Goal: Information Seeking & Learning: Understand process/instructions

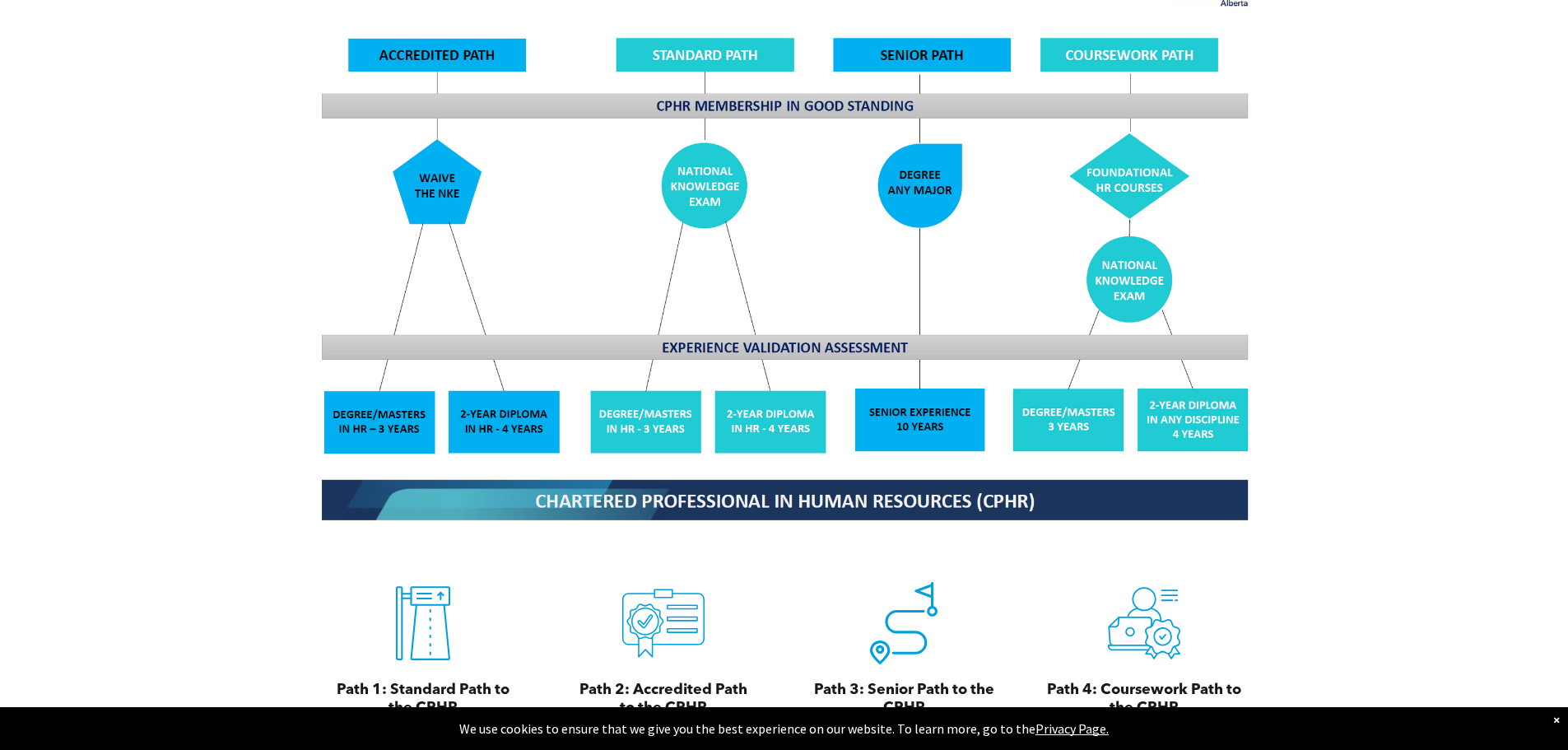
scroll to position [1647, 0]
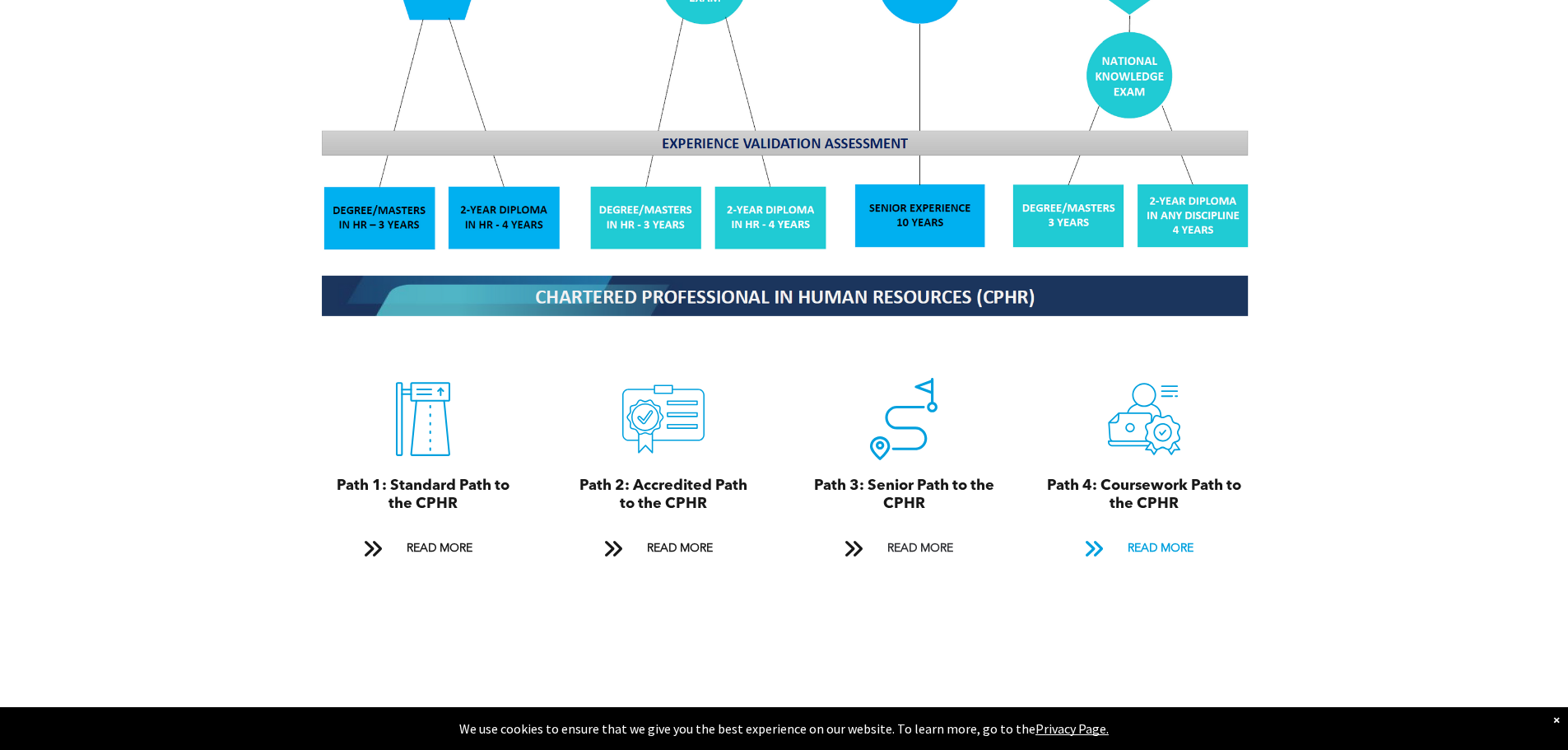
click at [1144, 533] on span "READ MORE" at bounding box center [1161, 548] width 77 height 30
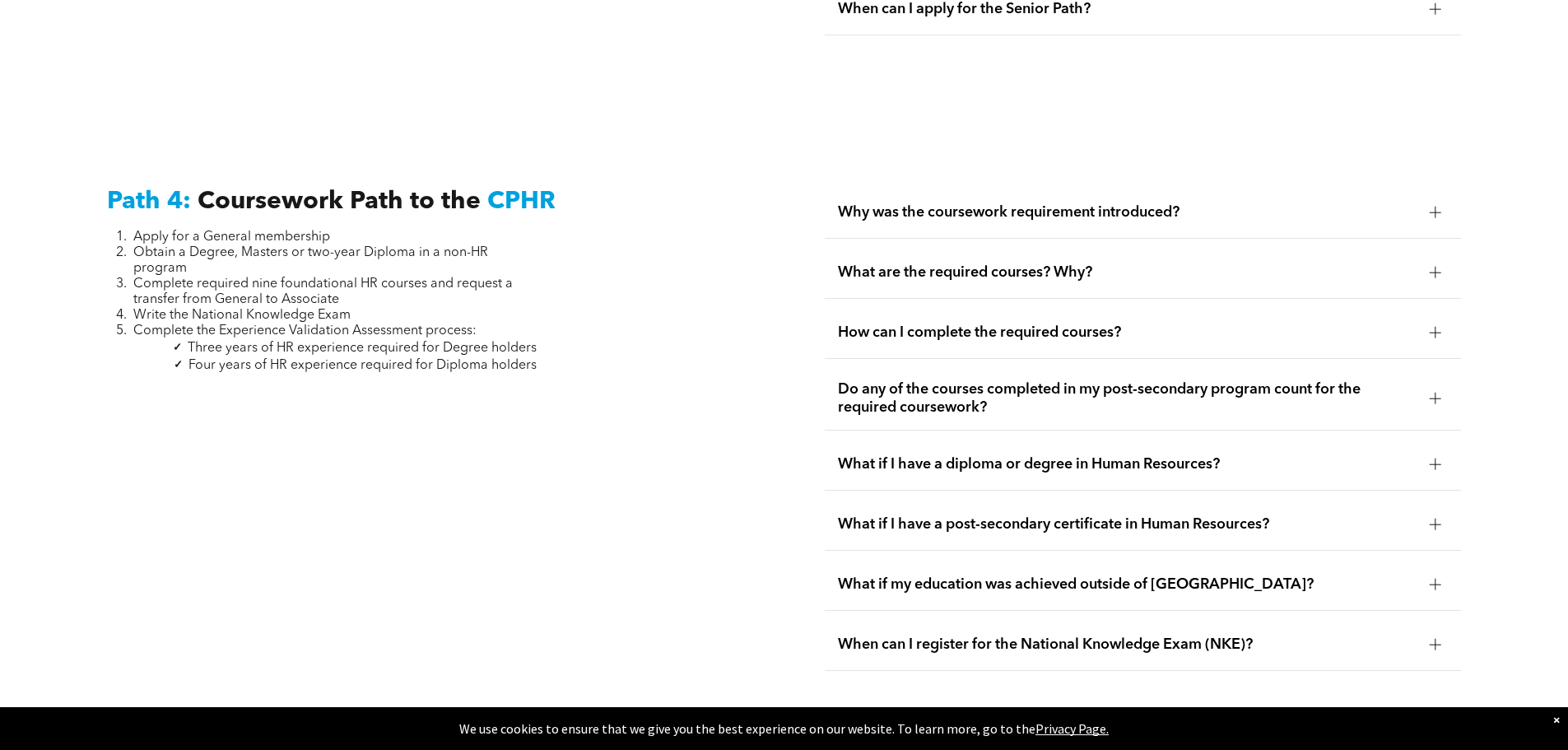
scroll to position [4891, 0]
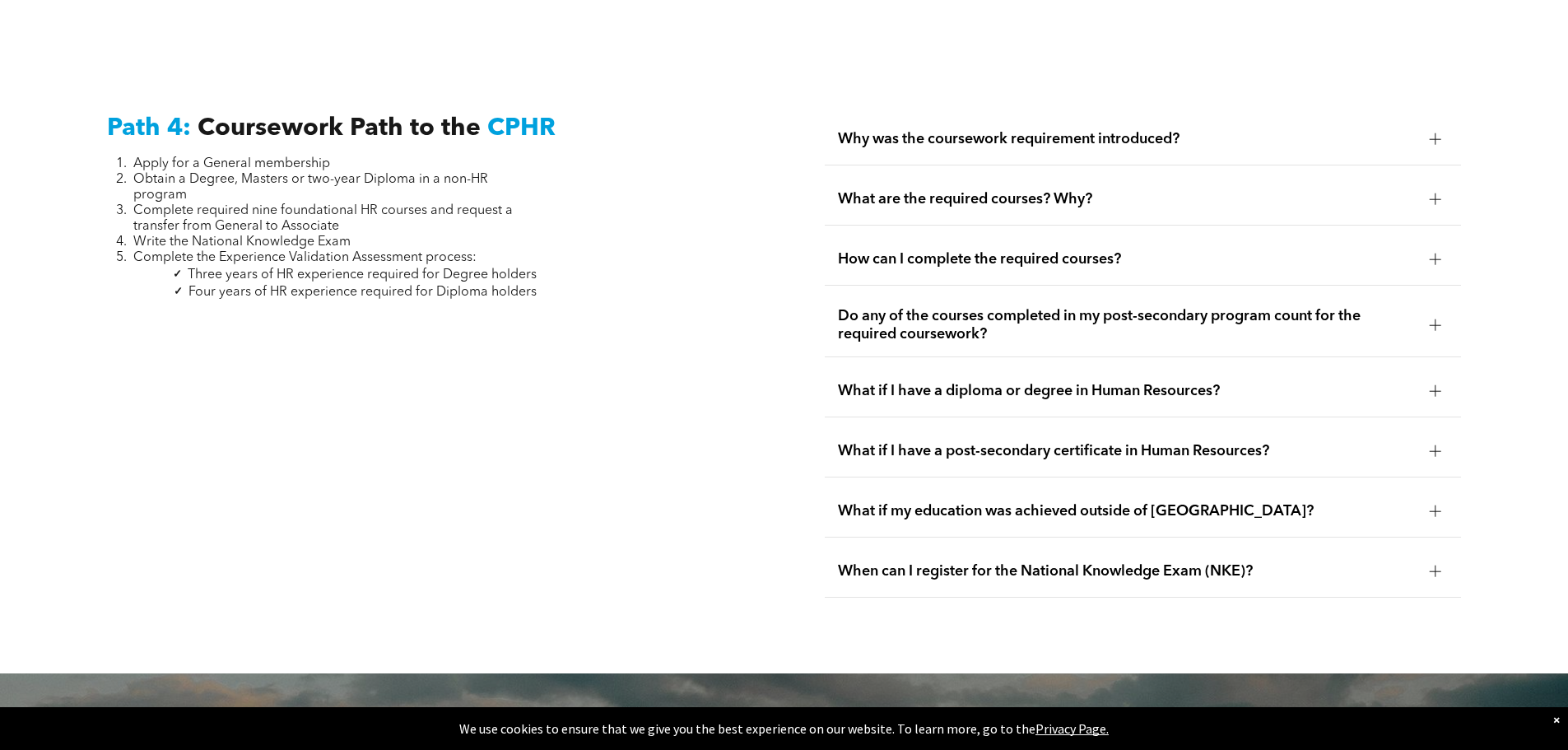
click at [1198, 114] on div "Why was the coursework requirement introduced?" at bounding box center [1142, 140] width 636 height 52
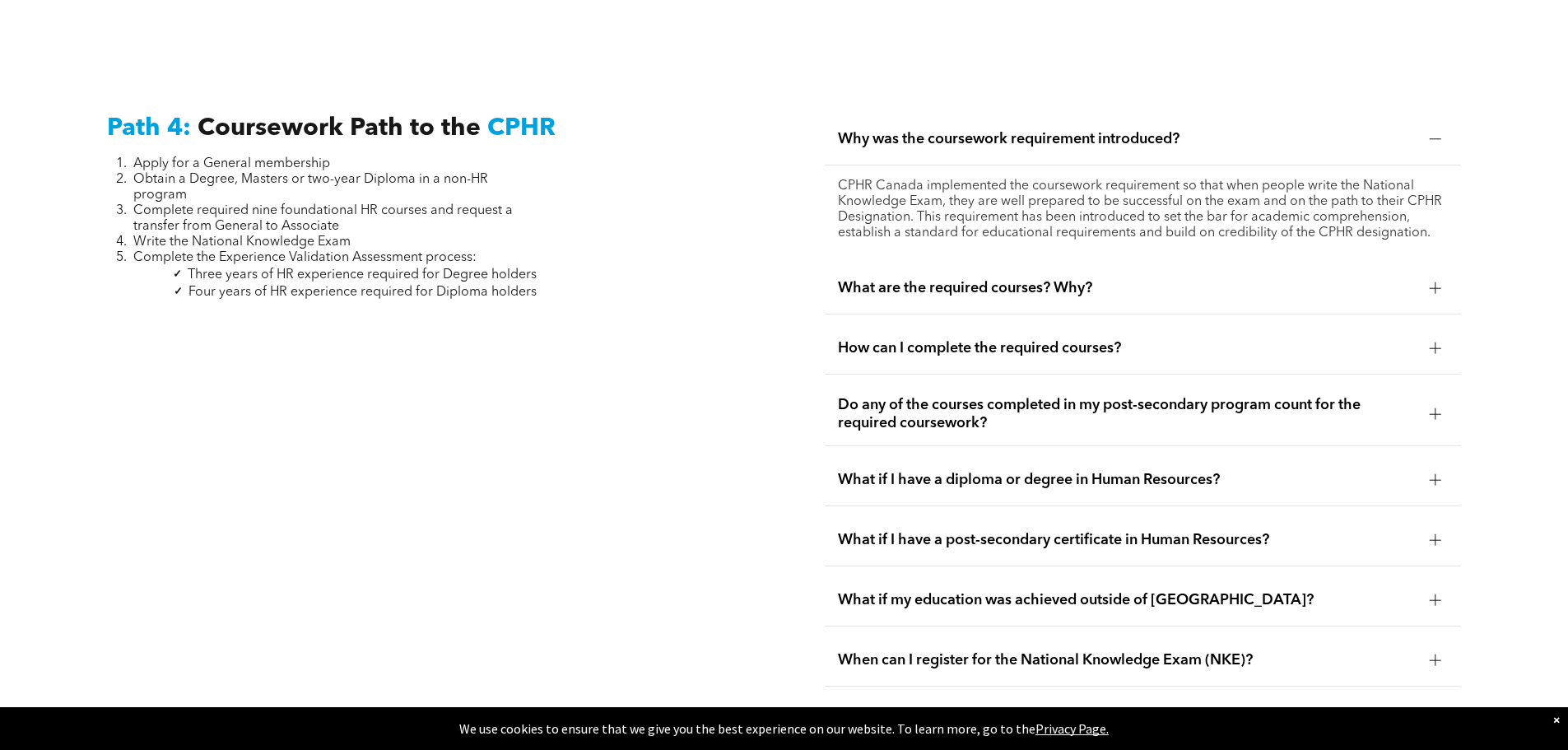
click at [1002, 279] on span "What are the required courses? Why?" at bounding box center [1127, 288] width 579 height 18
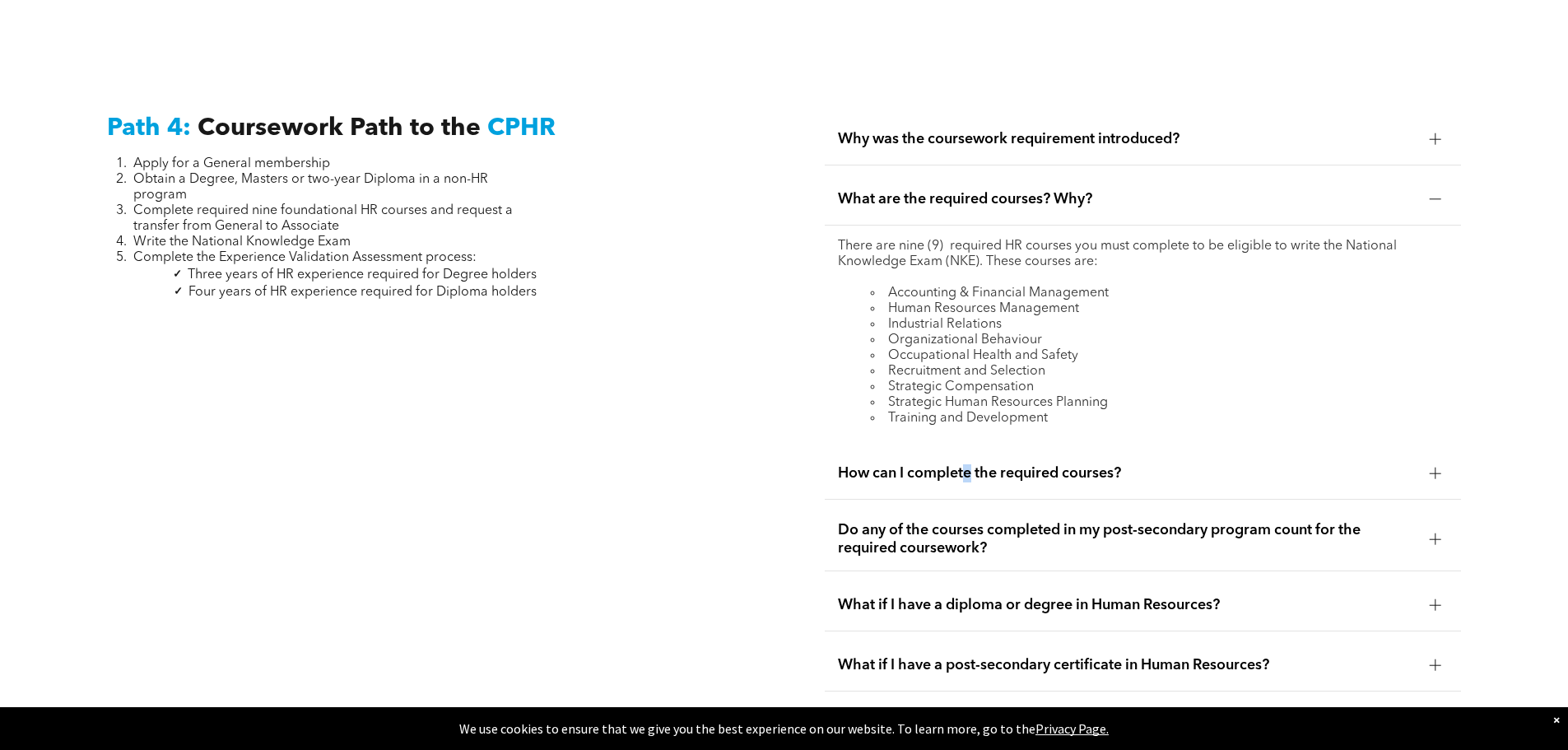
click at [970, 465] on span "How can I complete the required courses?" at bounding box center [1127, 474] width 579 height 18
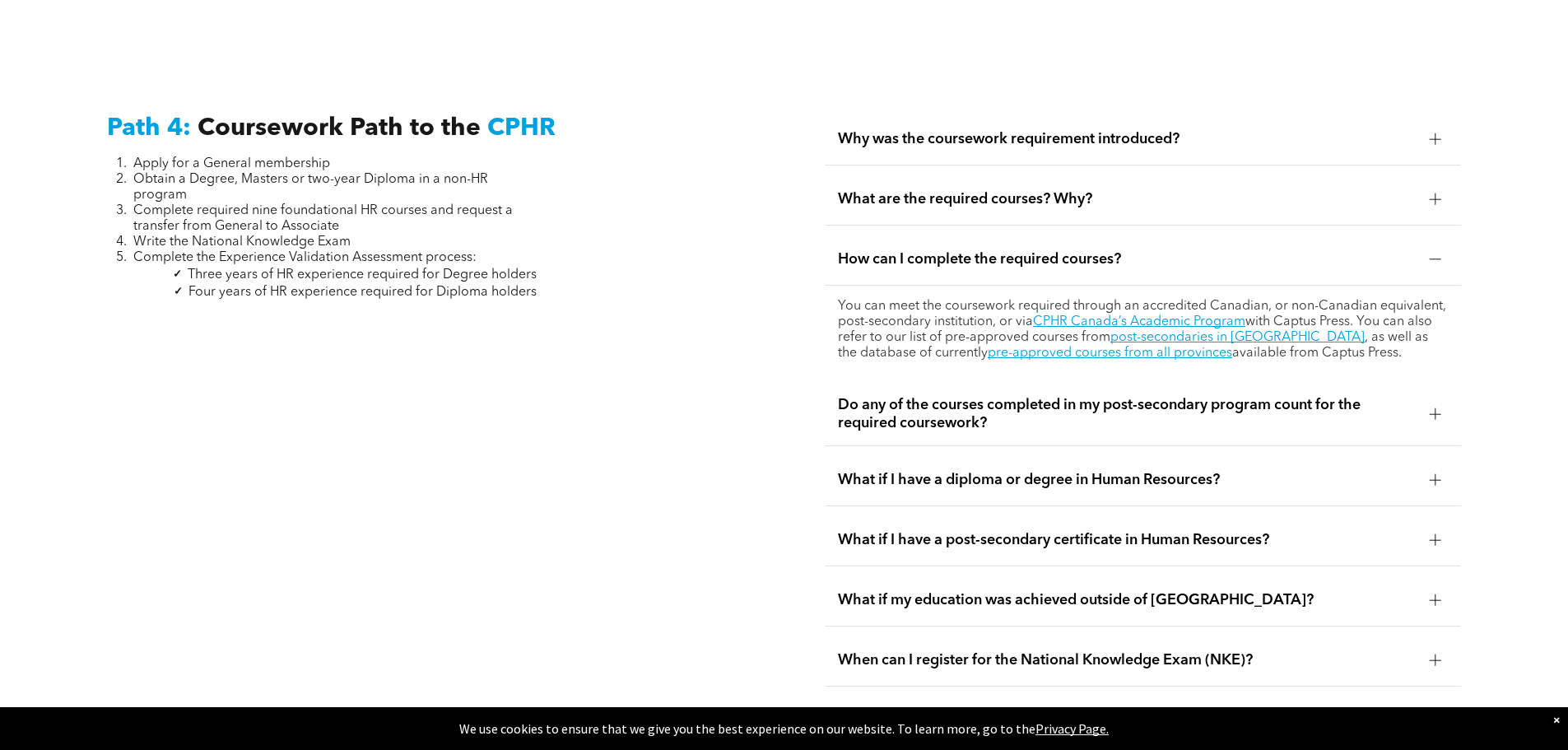
click at [985, 471] on span "What if I have a diploma or degree in Human Resources?" at bounding box center [1127, 480] width 579 height 18
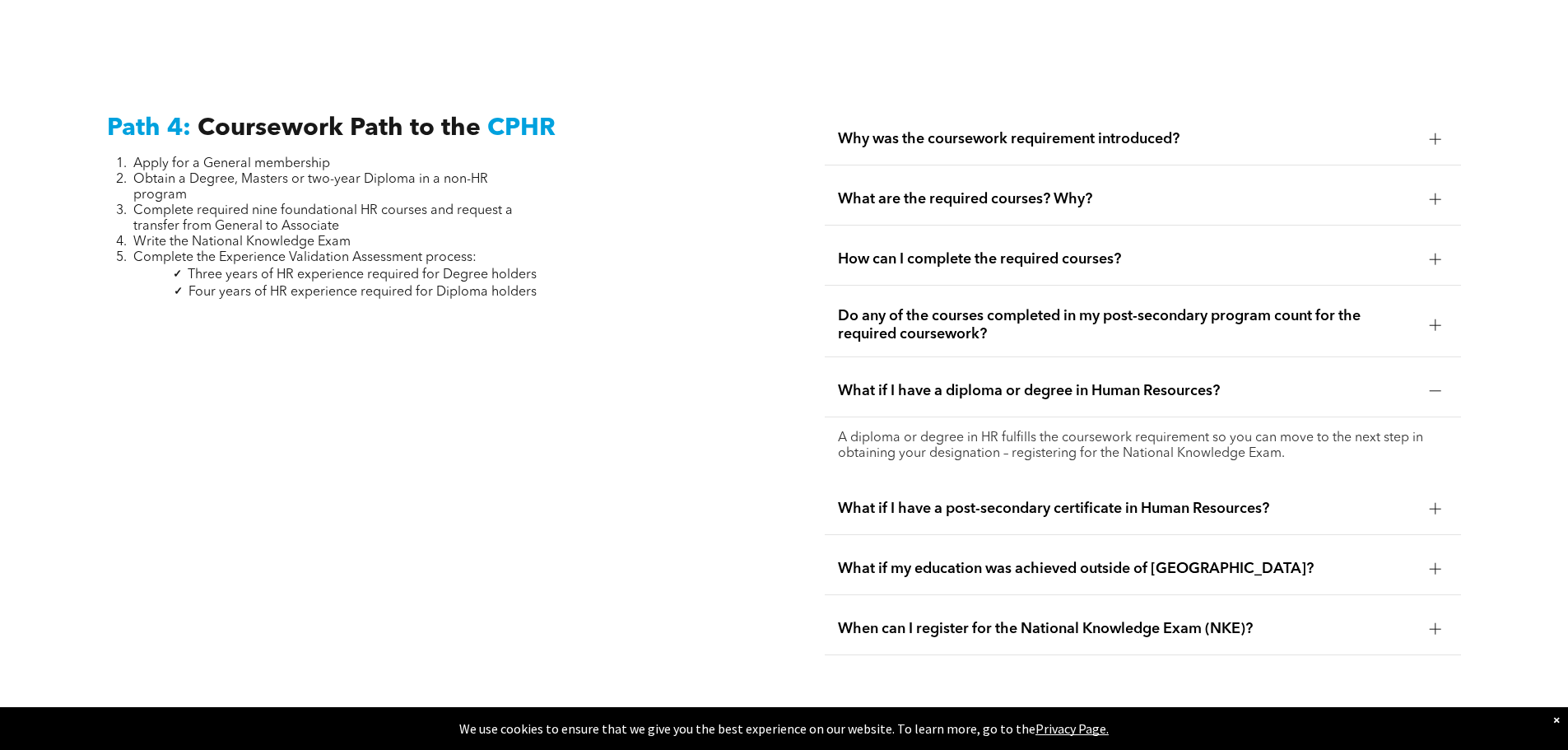
click at [1004, 499] on span "What if I have a post-secondary certificate in Human Resources?" at bounding box center [1127, 509] width 579 height 18
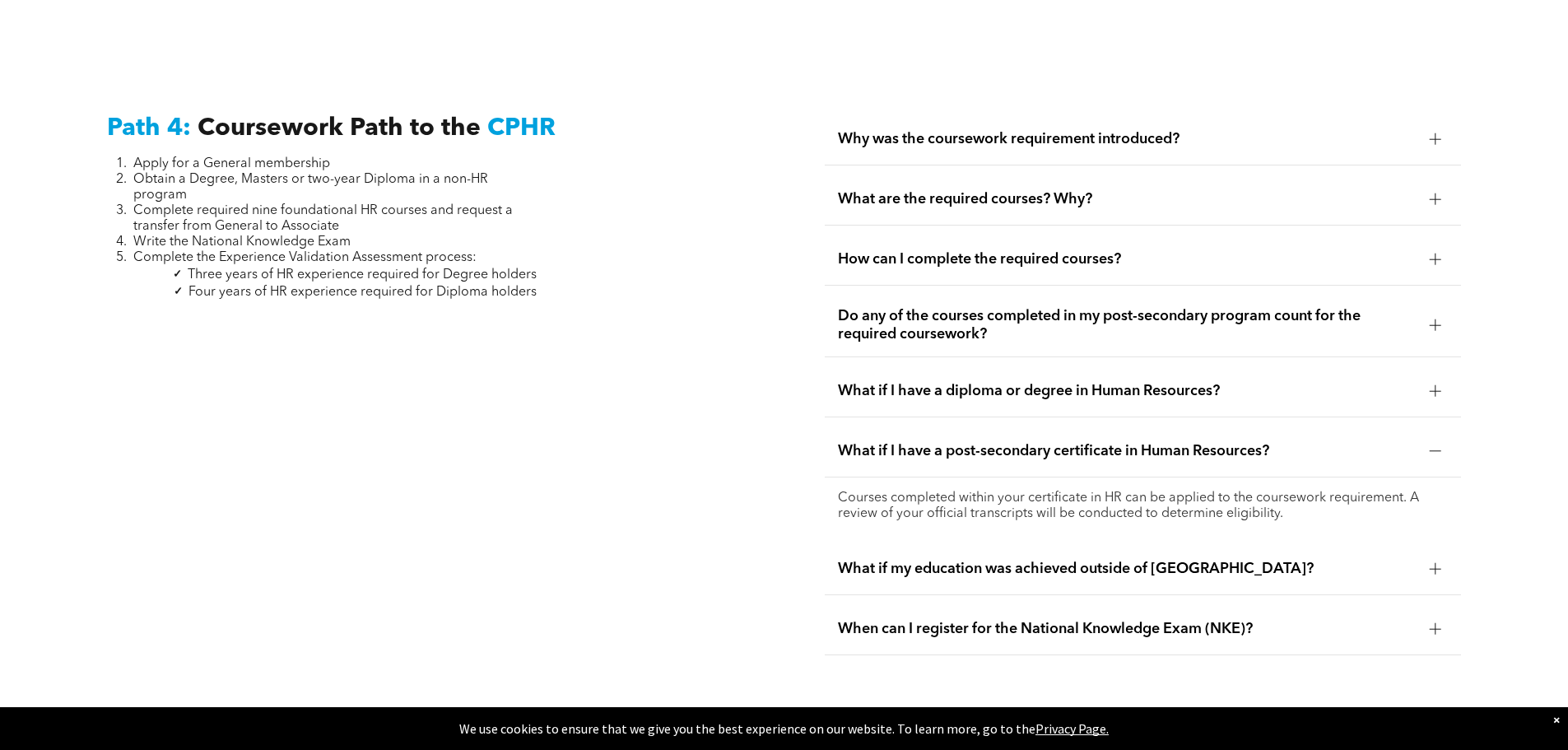
click at [1021, 365] on div "What if I have a diploma or degree in Human Resources?" at bounding box center [1142, 391] width 636 height 52
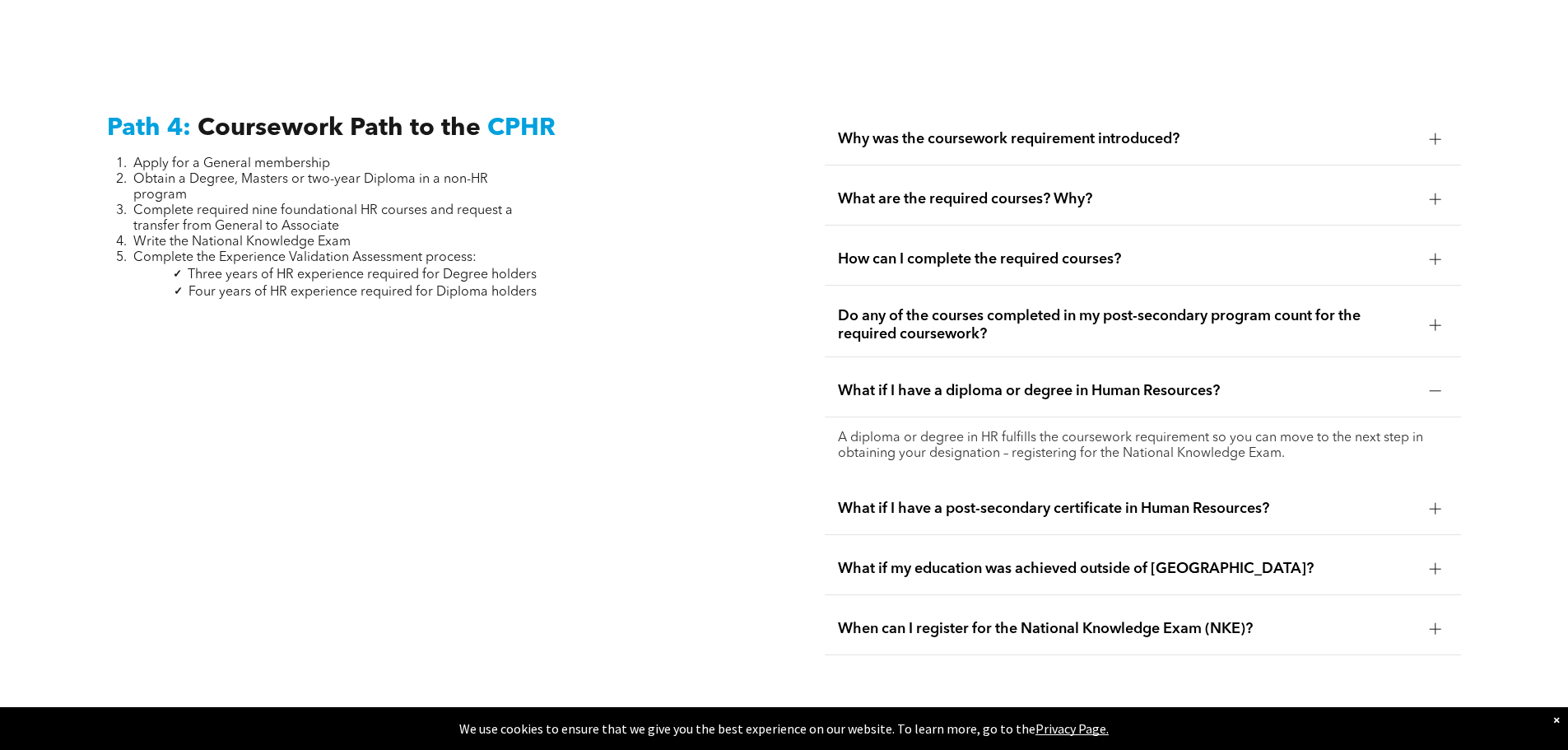
click at [1088, 308] on span "Do any of the courses completed in my post-secondary program count for the requ…" at bounding box center [1127, 325] width 579 height 36
